Goal: Check status: Check status

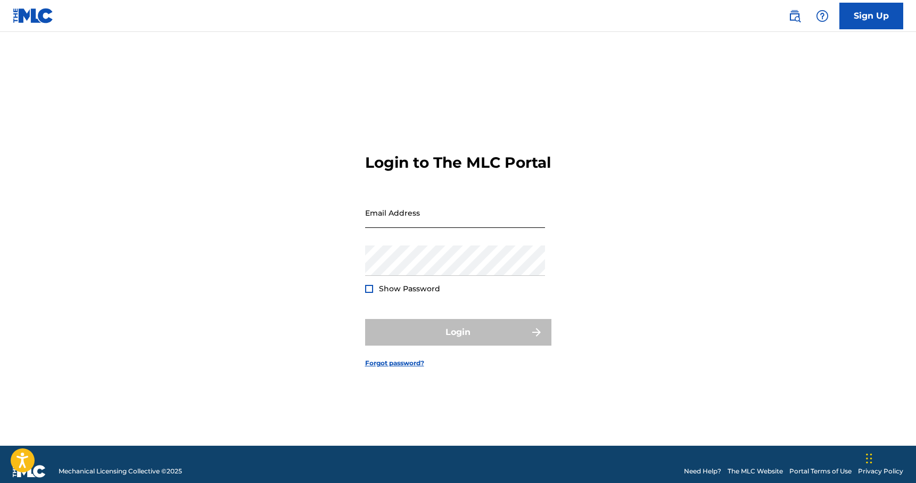
click at [394, 222] on input "Email Address" at bounding box center [455, 212] width 180 height 30
type input "[EMAIL_ADDRESS][DOMAIN_NAME]"
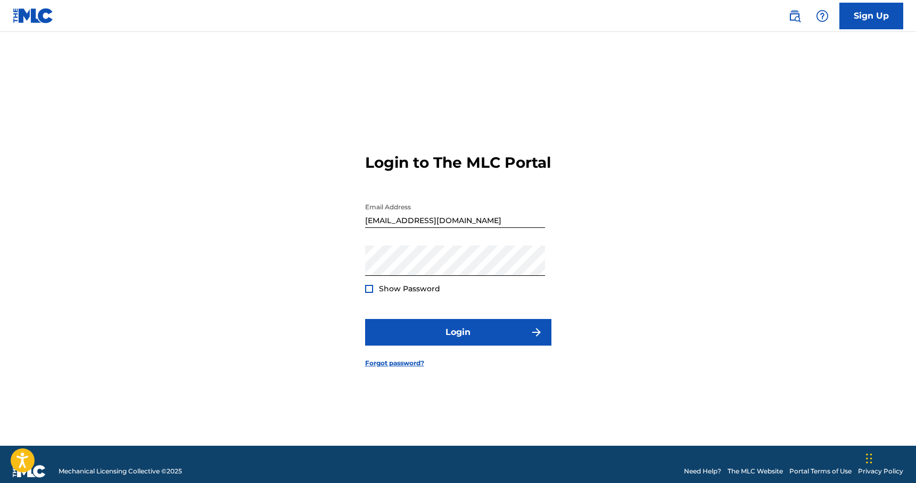
click at [474, 326] on form "Login to The MLC Portal Email Address [EMAIL_ADDRESS][DOMAIN_NAME] Password Sho…" at bounding box center [458, 252] width 186 height 387
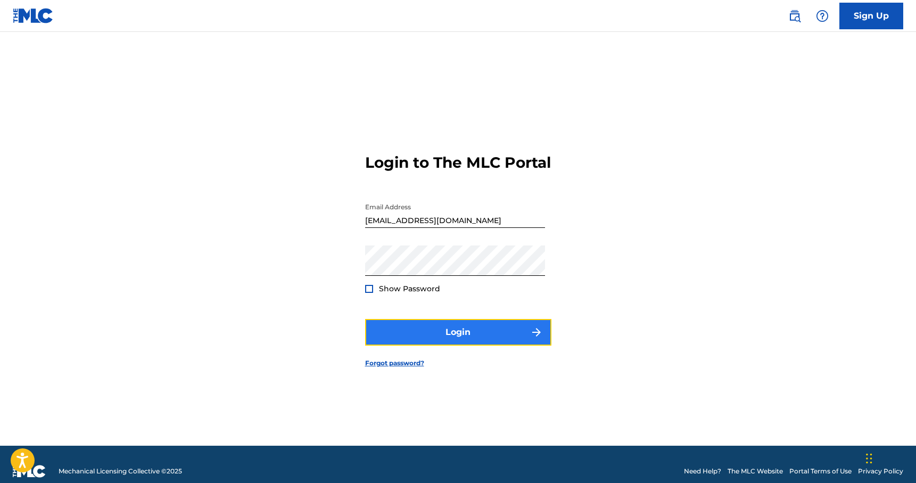
click at [472, 339] on button "Login" at bounding box center [458, 332] width 186 height 27
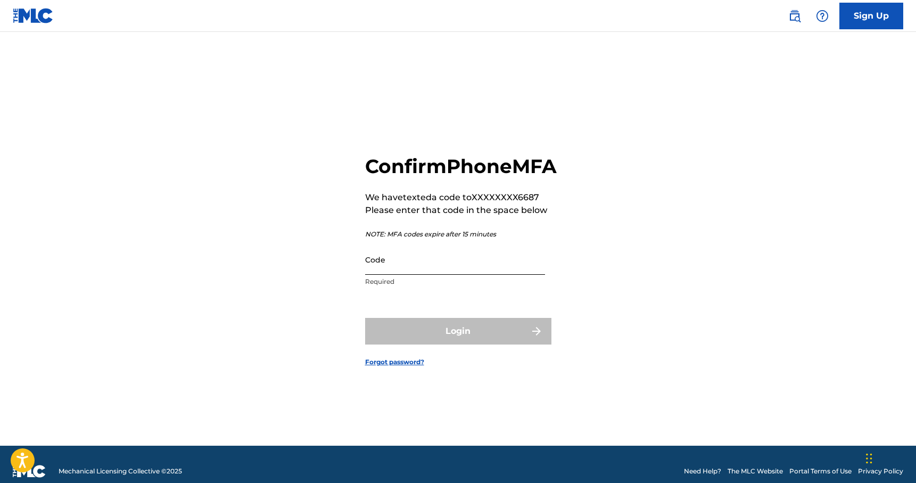
click at [439, 263] on input "Code" at bounding box center [455, 259] width 180 height 30
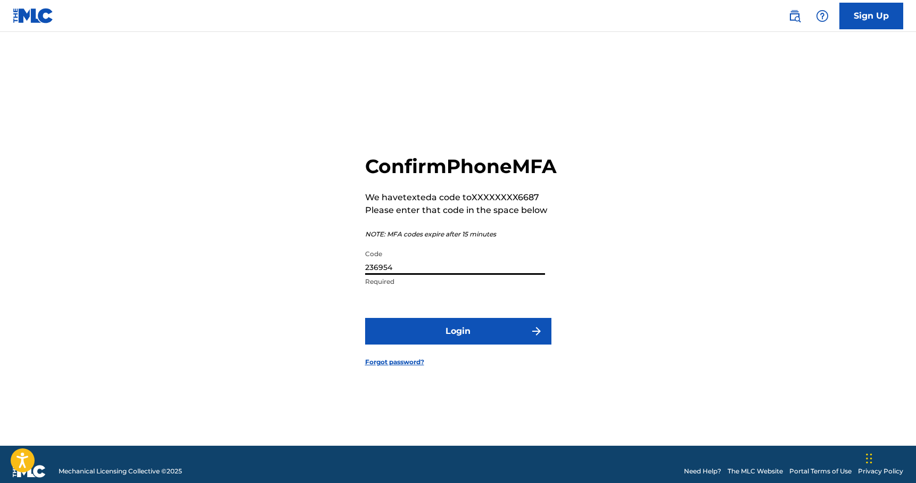
type input "236954"
click at [365, 318] on button "Login" at bounding box center [458, 331] width 186 height 27
